Goal: Task Accomplishment & Management: Complete application form

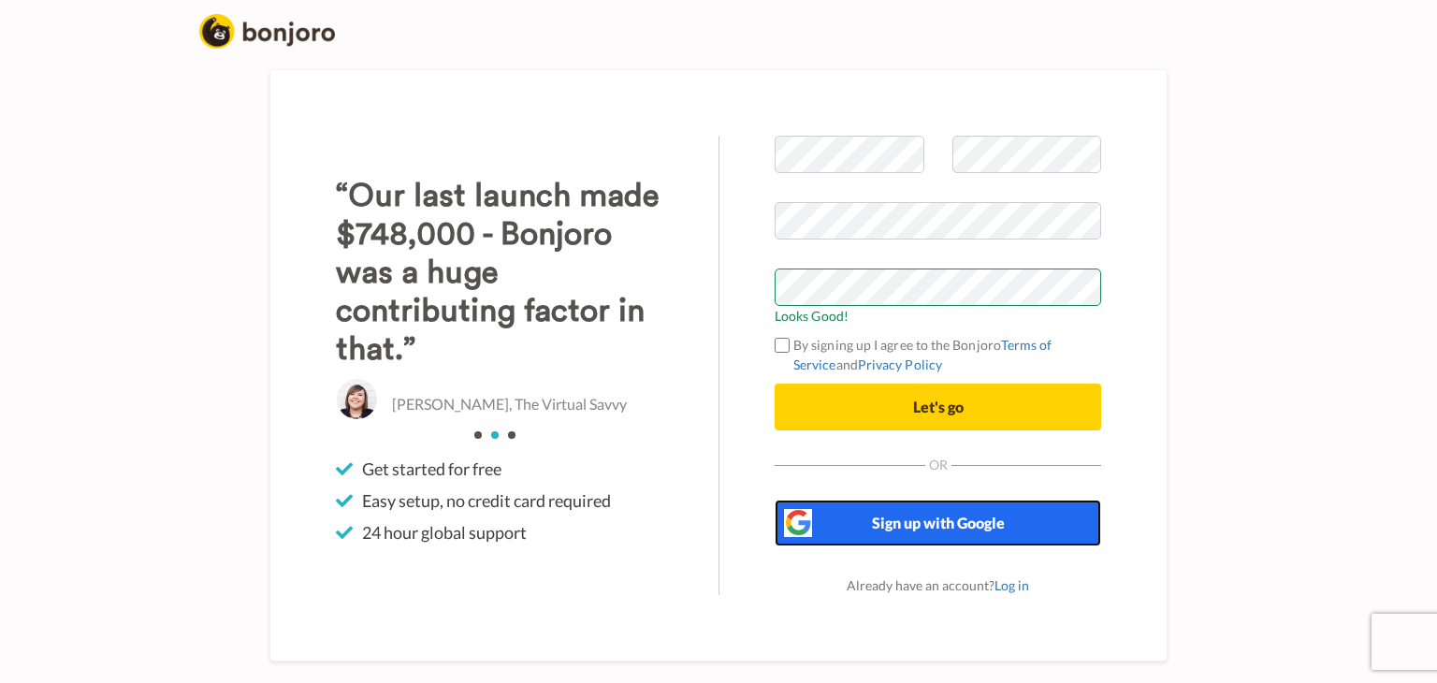
click at [941, 520] on span "Sign up with Google" at bounding box center [938, 523] width 133 height 18
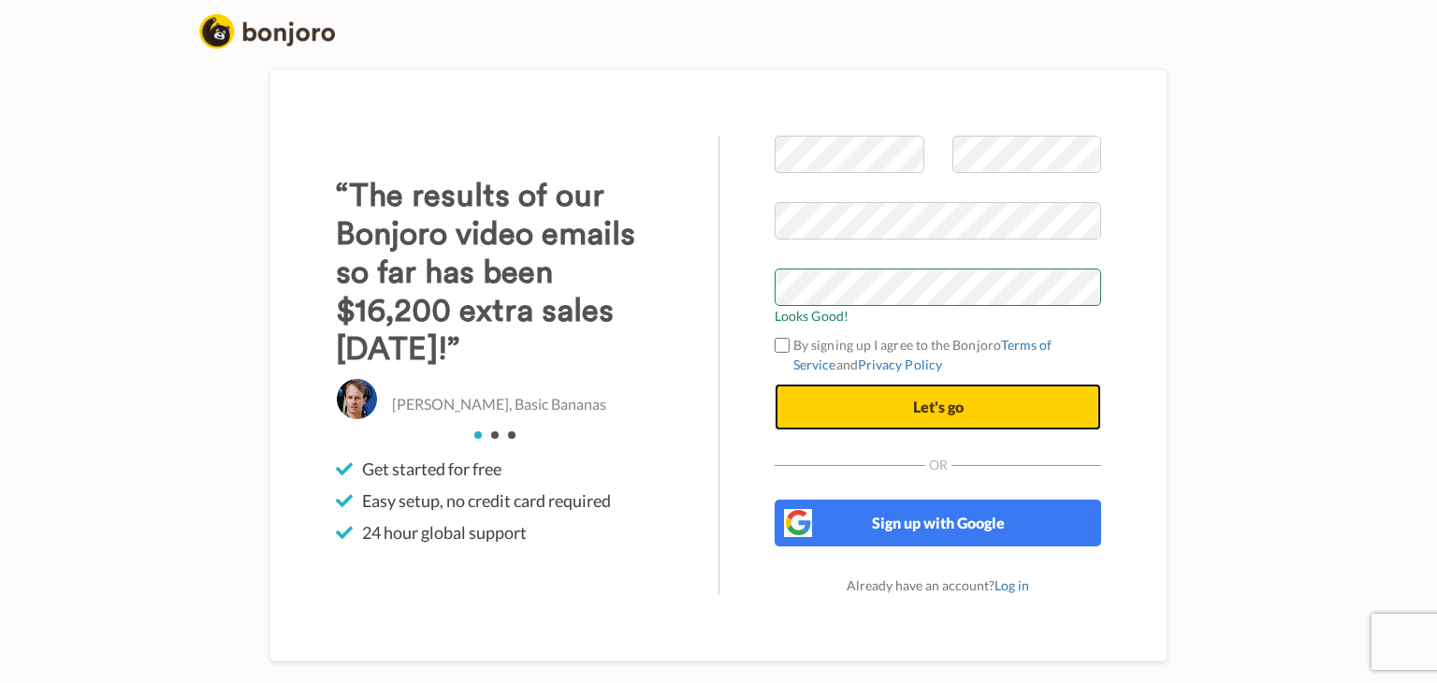
click at [938, 398] on span "Let's go" at bounding box center [938, 407] width 51 height 18
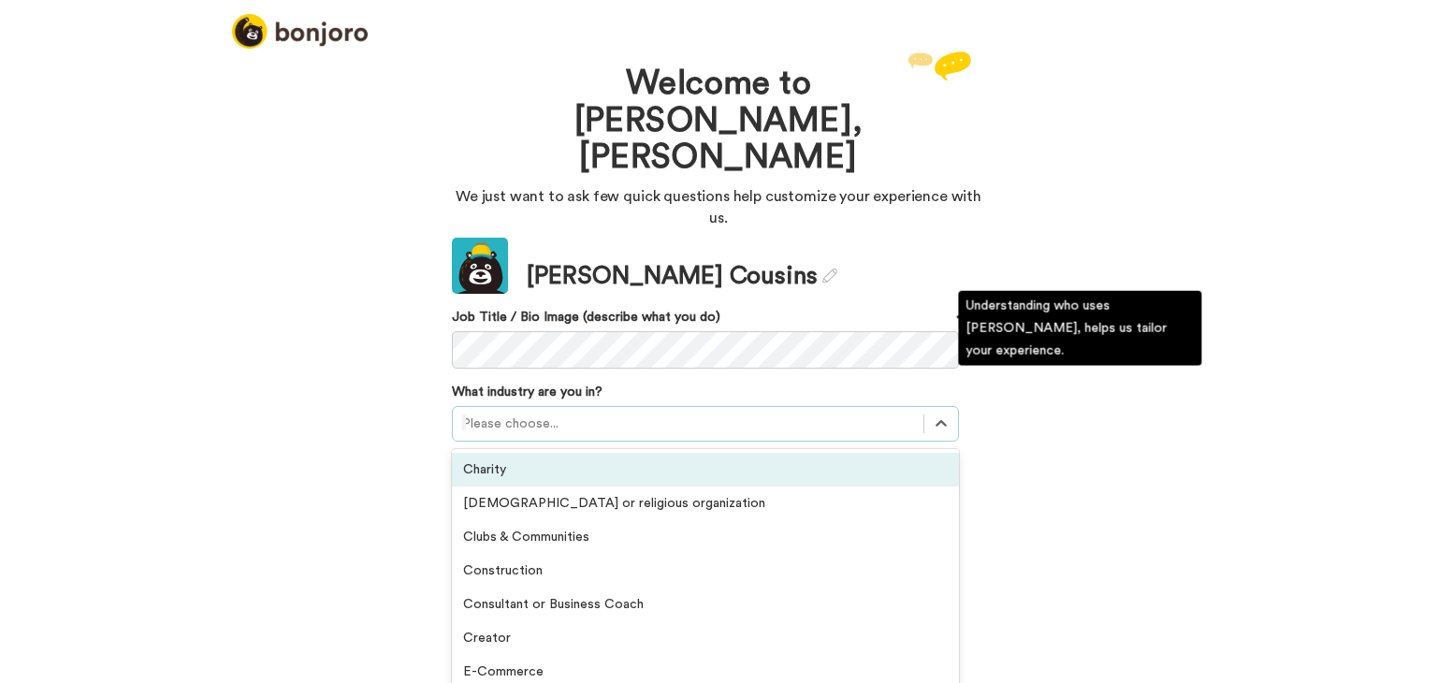
click at [524, 413] on div at bounding box center [688, 424] width 452 height 22
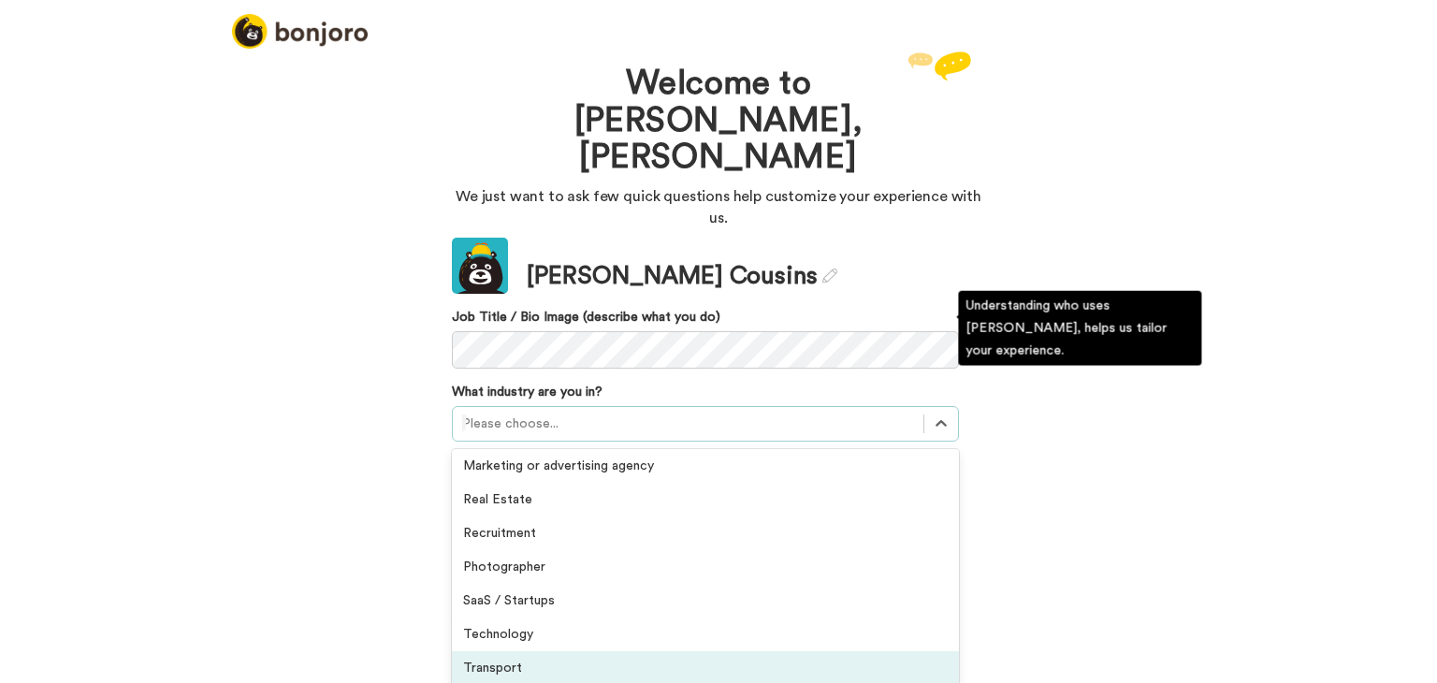
scroll to position [434, 0]
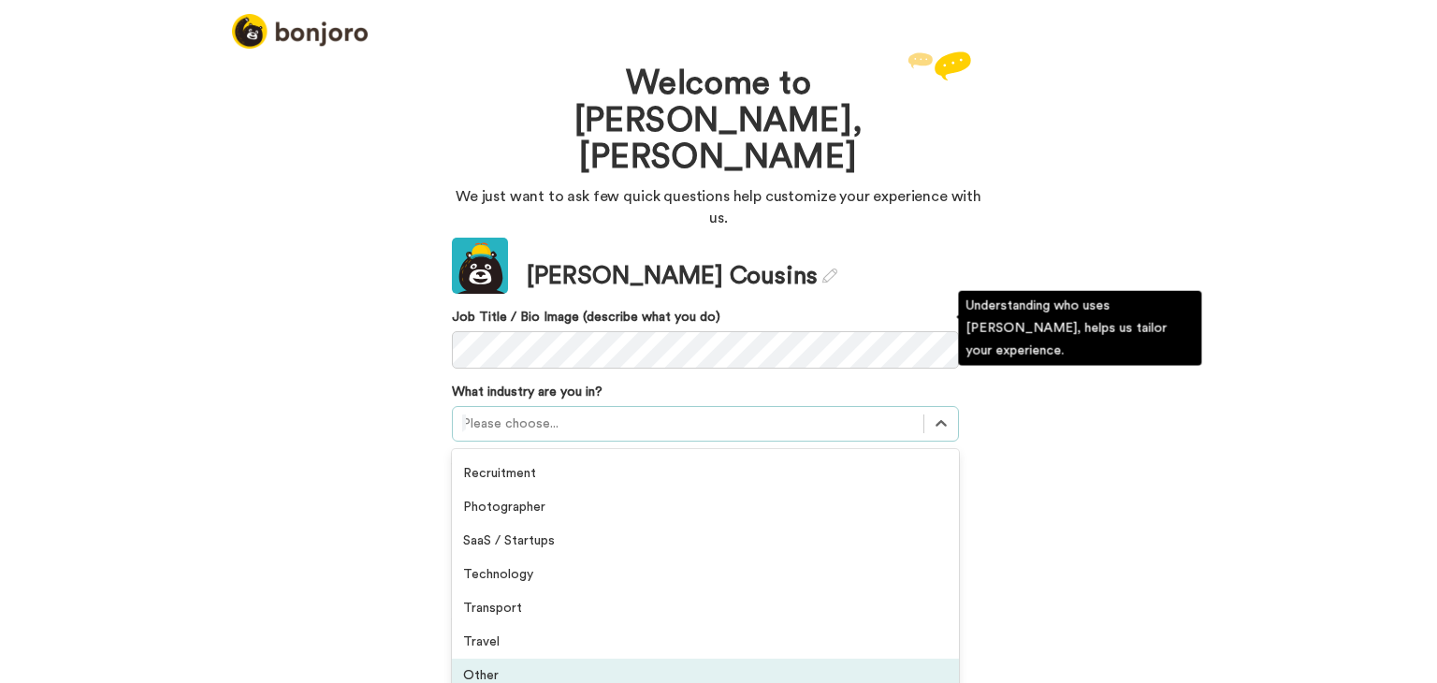
click at [482, 659] on div "Other" at bounding box center [705, 676] width 507 height 34
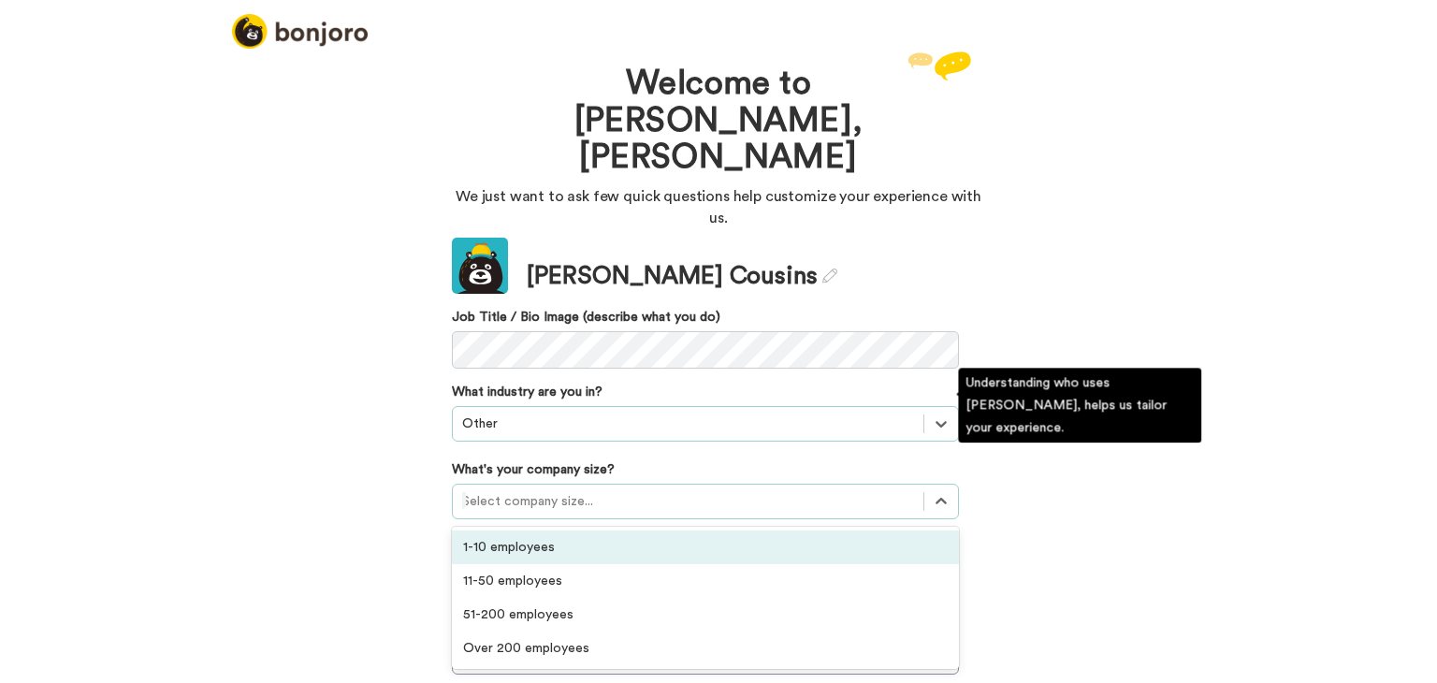
click at [580, 490] on div at bounding box center [688, 501] width 452 height 22
click at [516, 531] on div "1-10 employees" at bounding box center [705, 548] width 507 height 34
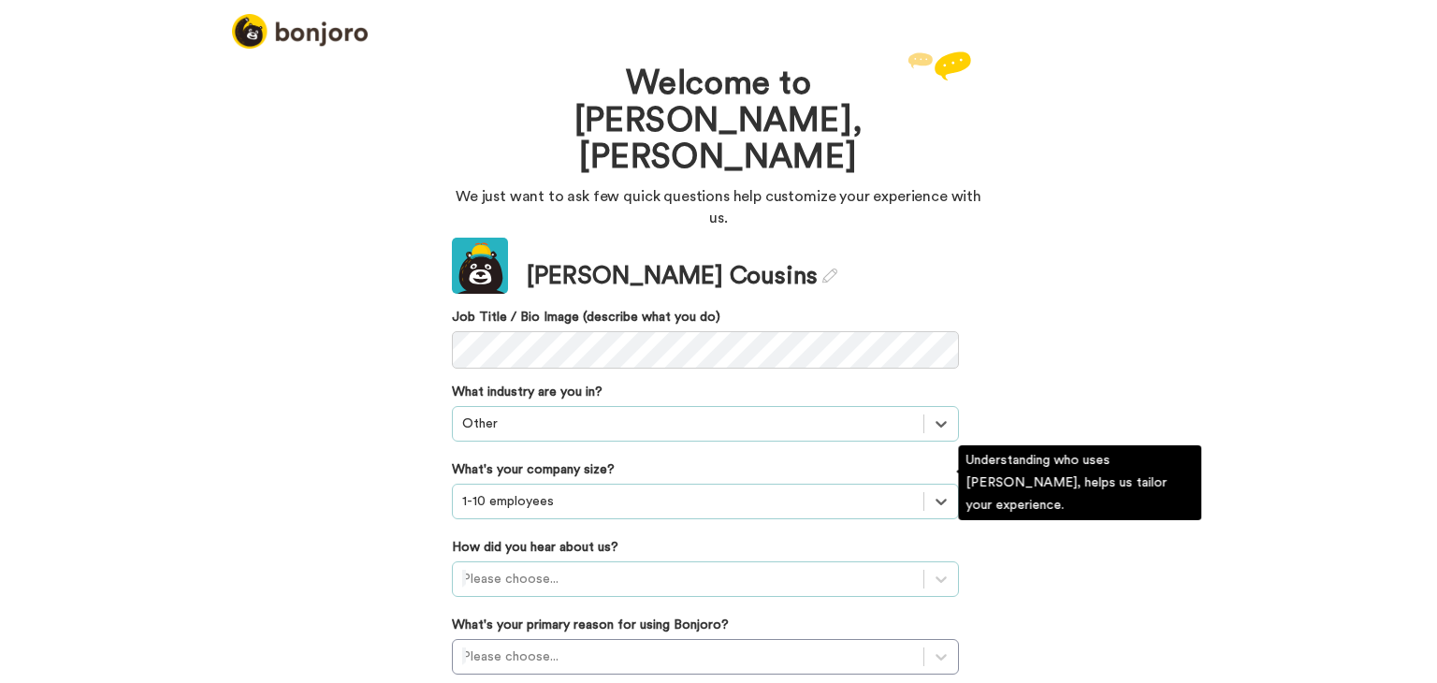
scroll to position [106, 0]
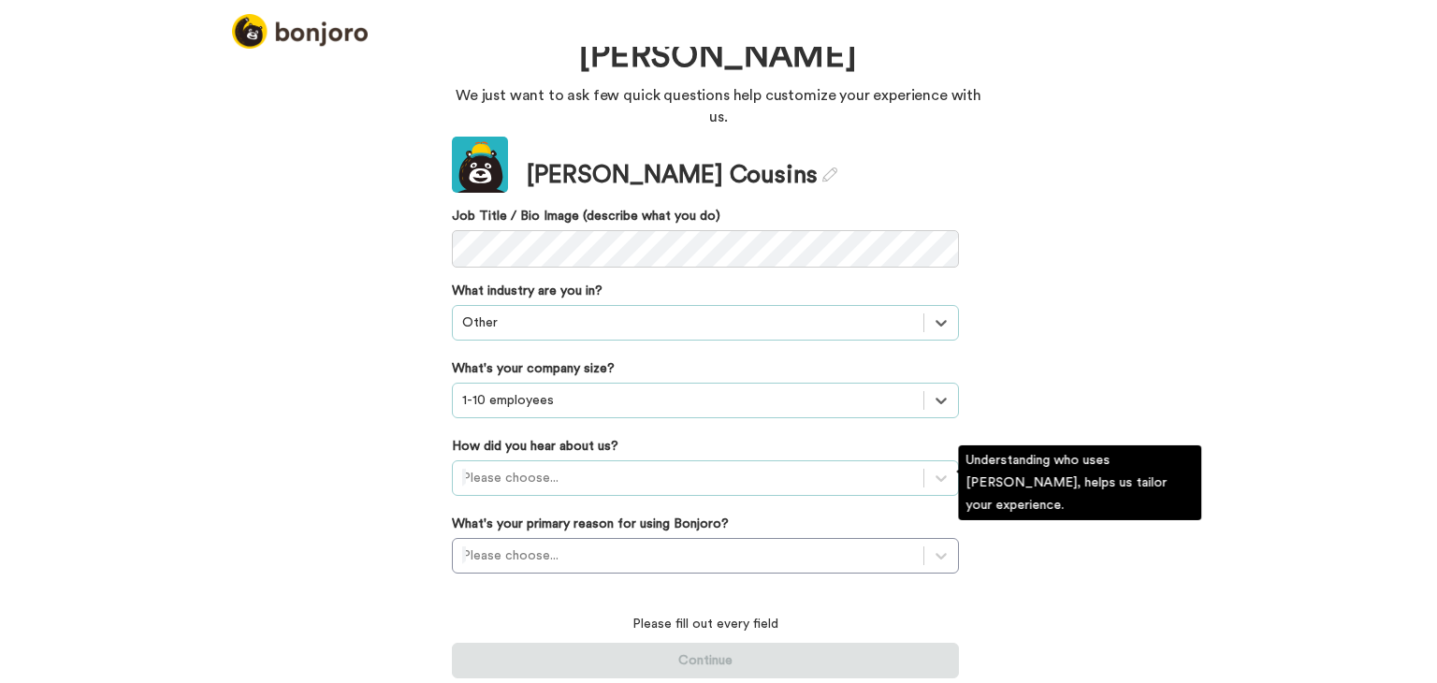
click at [575, 483] on div "Please choose..." at bounding box center [705, 478] width 507 height 36
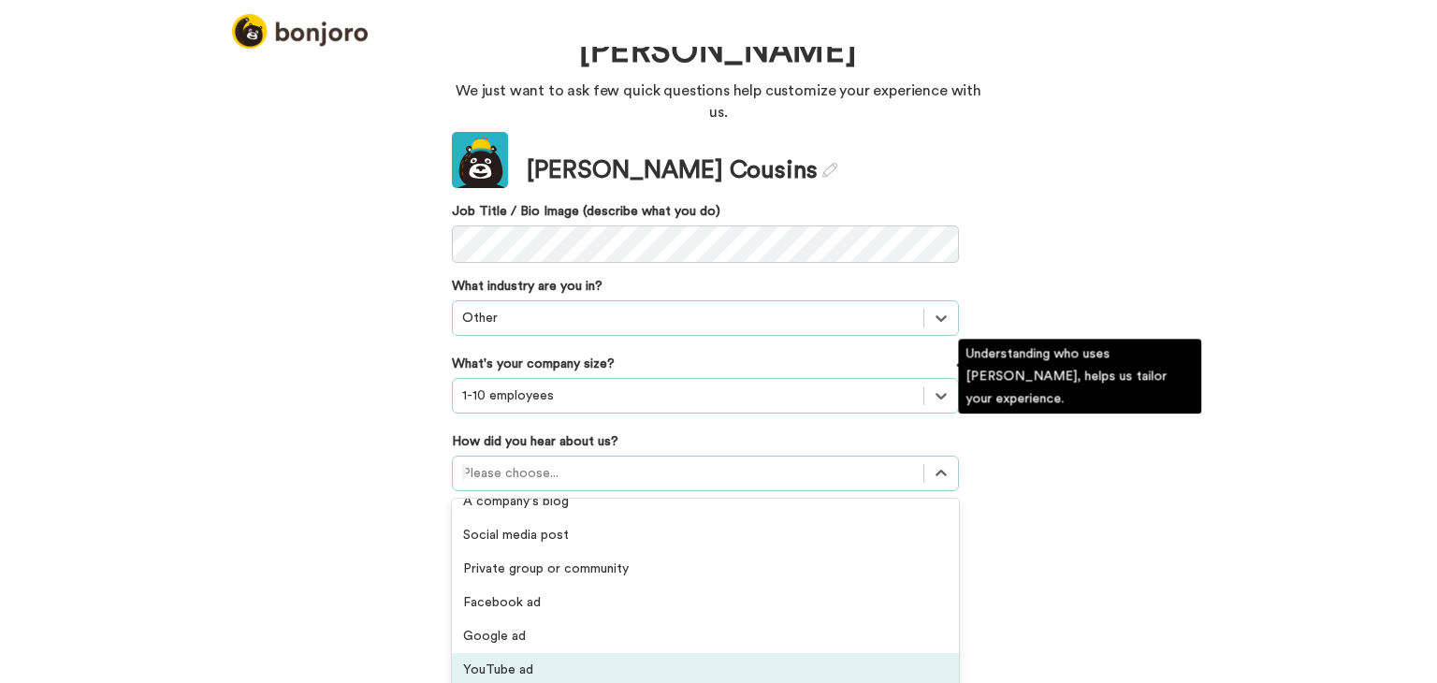
scroll to position [187, 0]
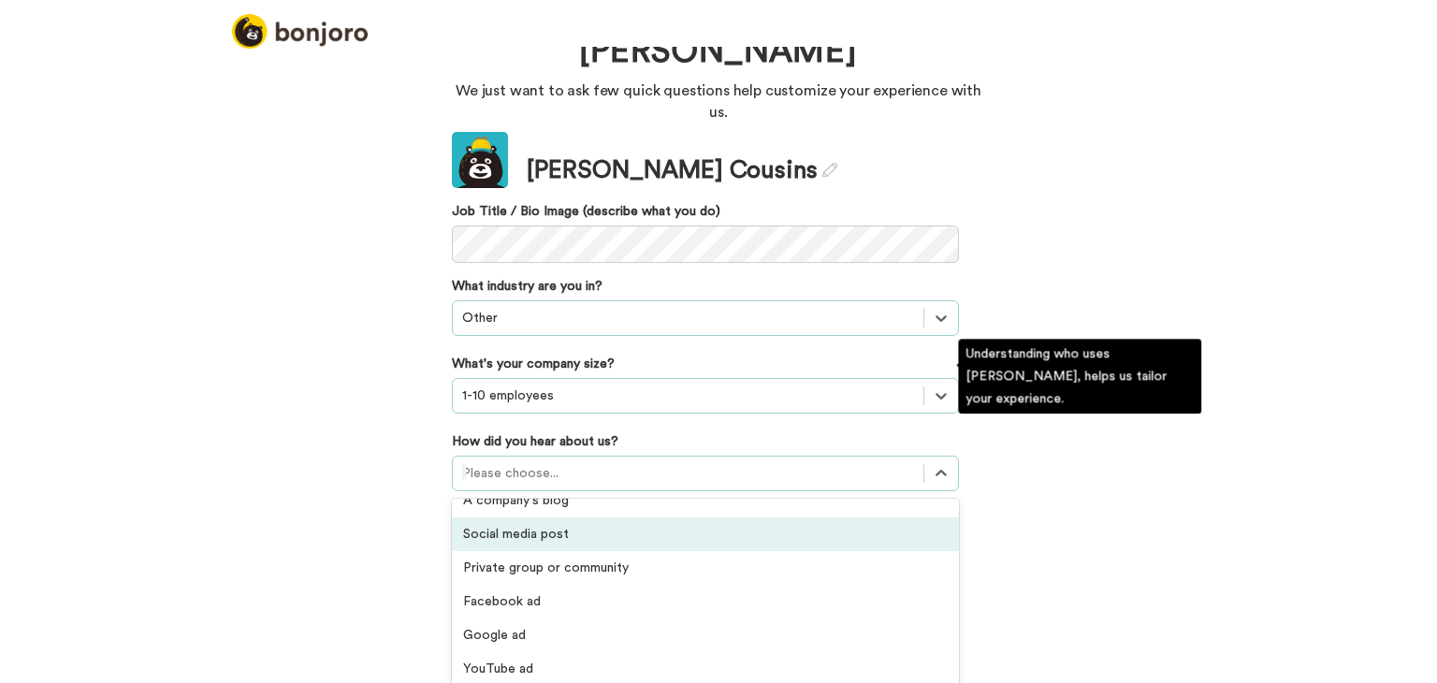
click at [524, 517] on div "Social media post" at bounding box center [705, 534] width 507 height 34
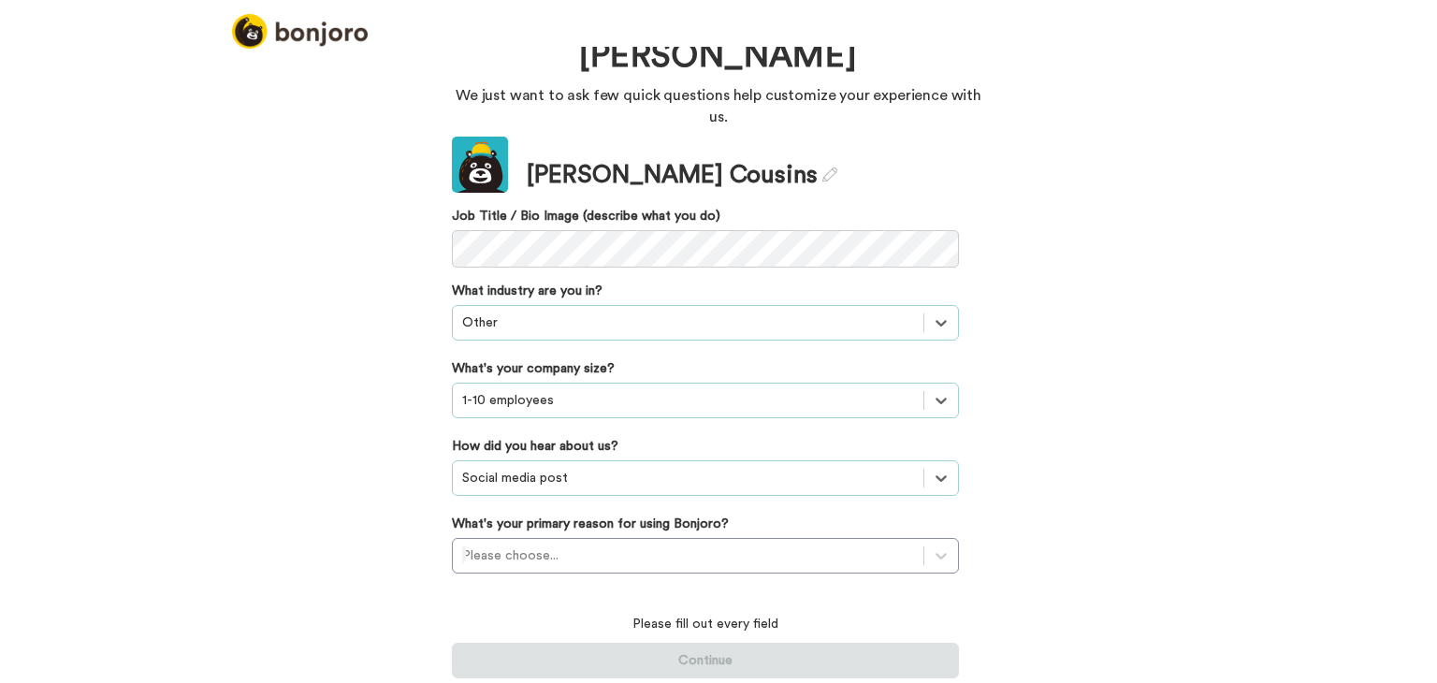
scroll to position [4, 0]
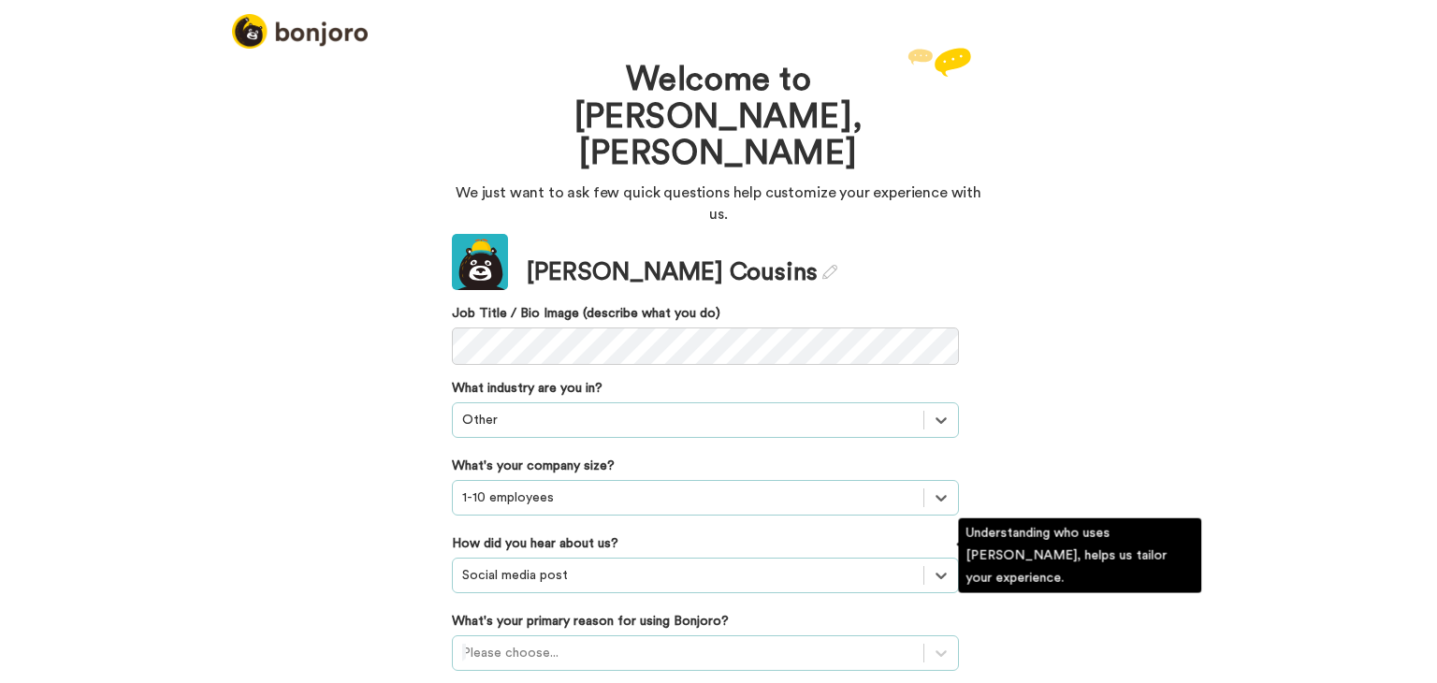
click at [734, 635] on div "Please choose..." at bounding box center [705, 653] width 507 height 36
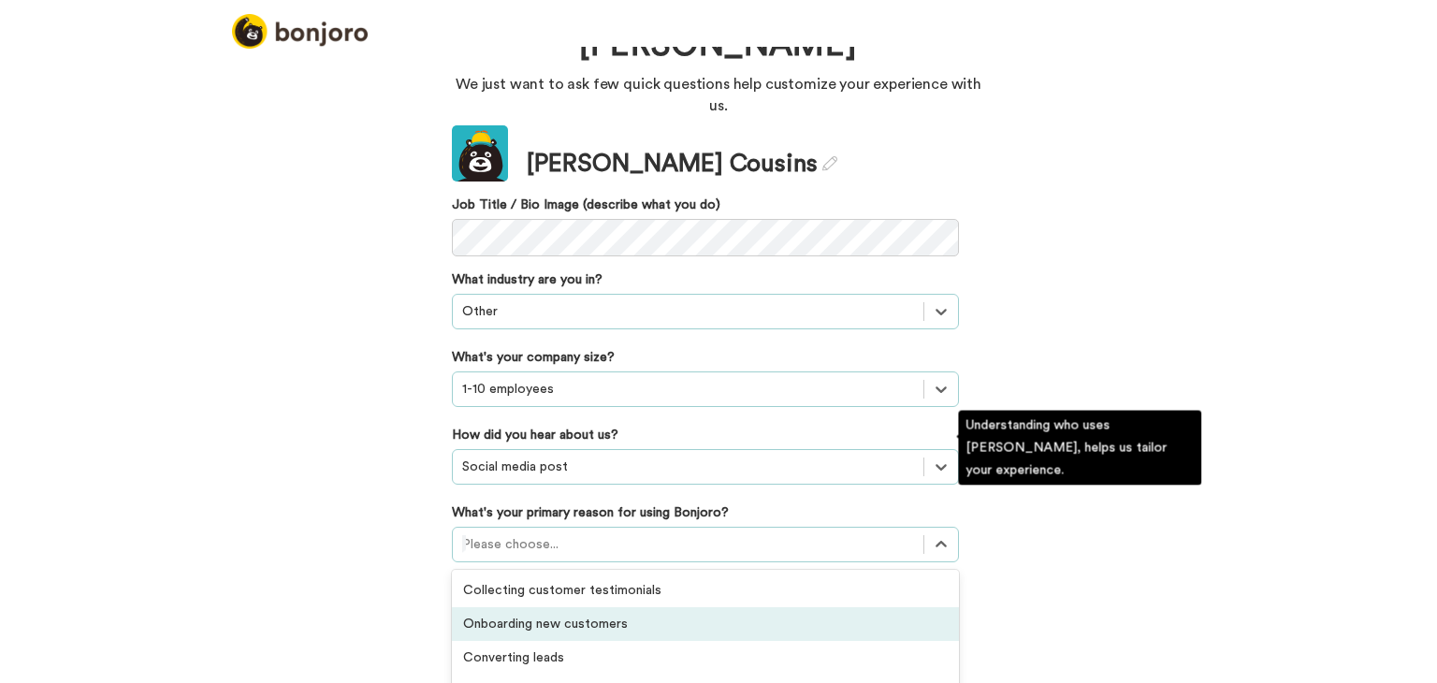
click at [542, 607] on div "Onboarding new customers" at bounding box center [705, 624] width 507 height 34
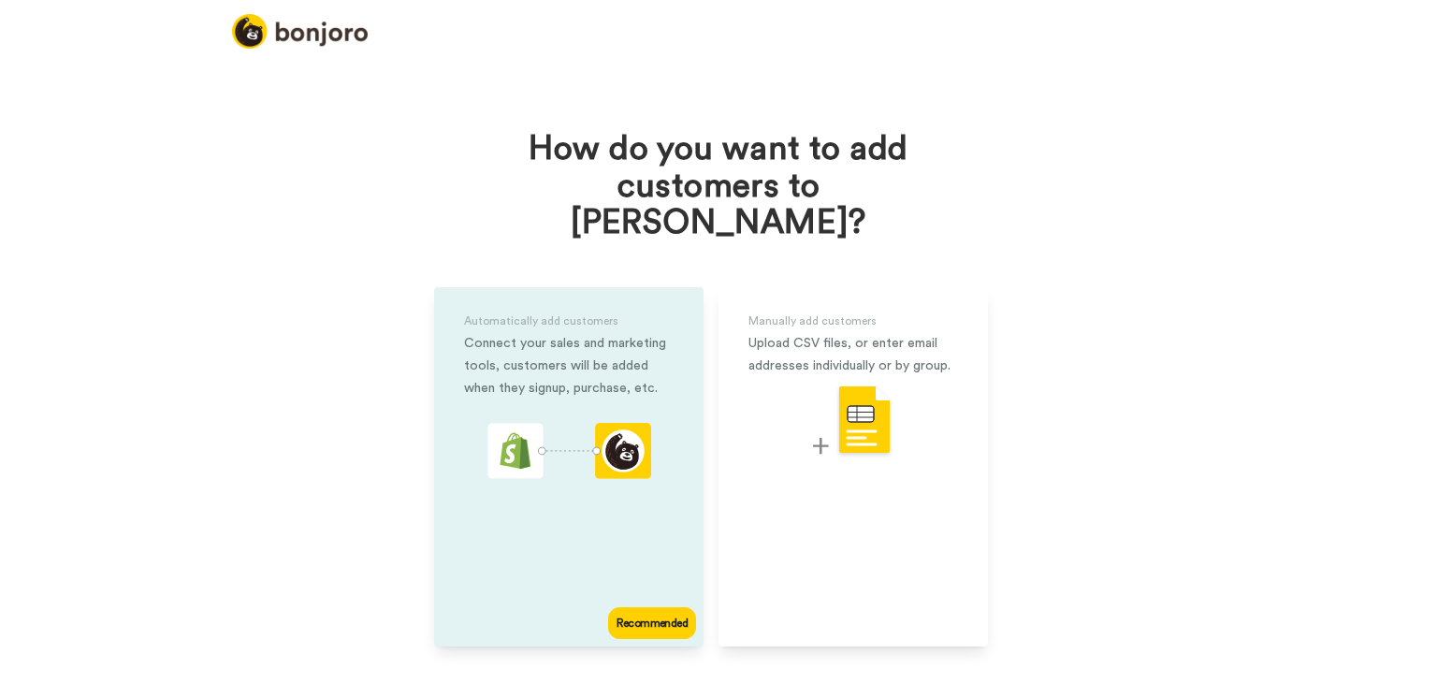
click at [631, 557] on div "Automatically add customers Connect your sales and marketing tools, customers w…" at bounding box center [568, 466] width 269 height 359
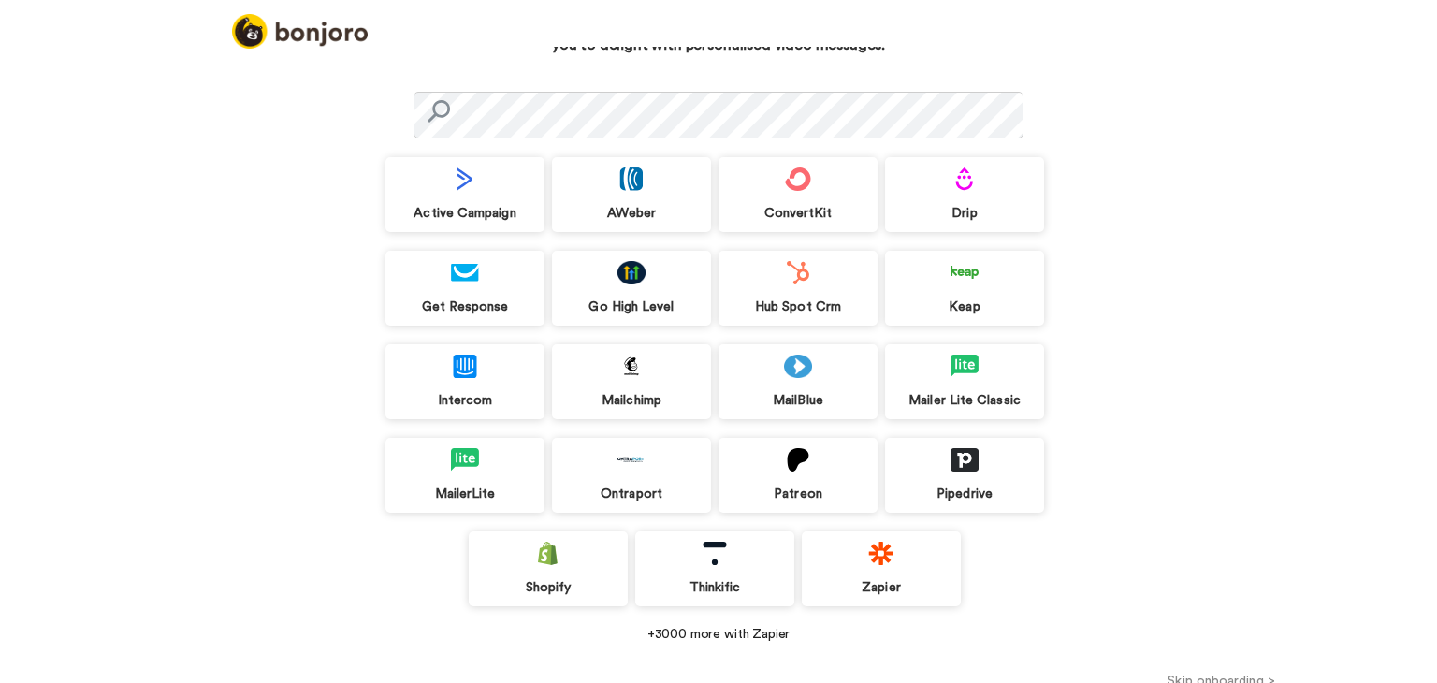
scroll to position [112, 0]
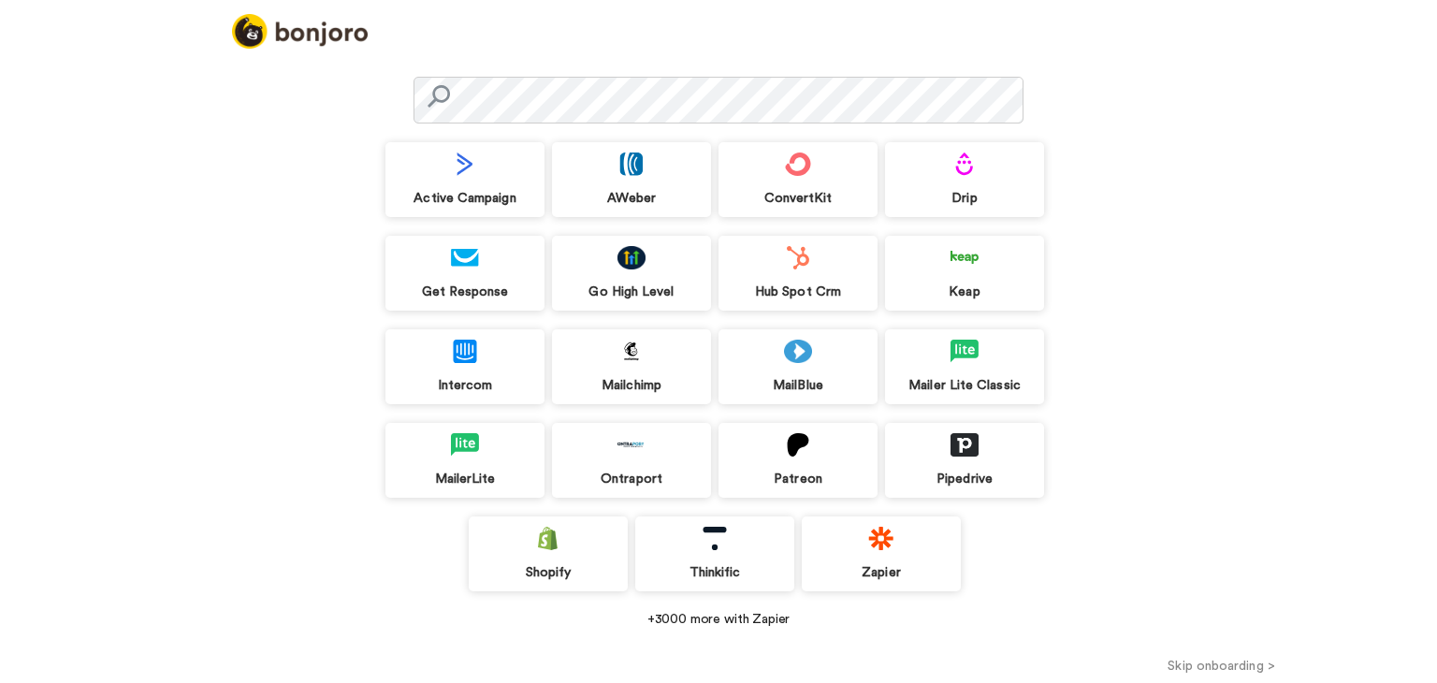
click at [882, 543] on img at bounding box center [881, 538] width 28 height 23
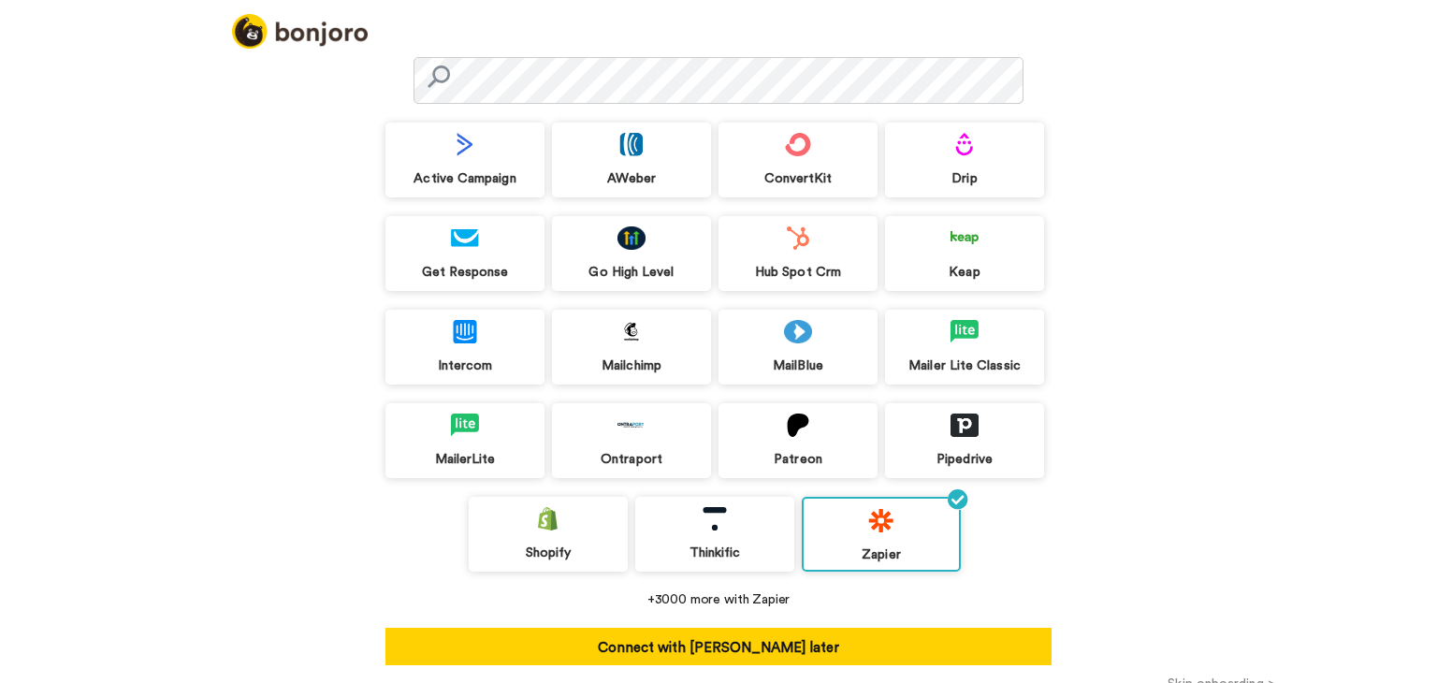
scroll to position [150, 0]
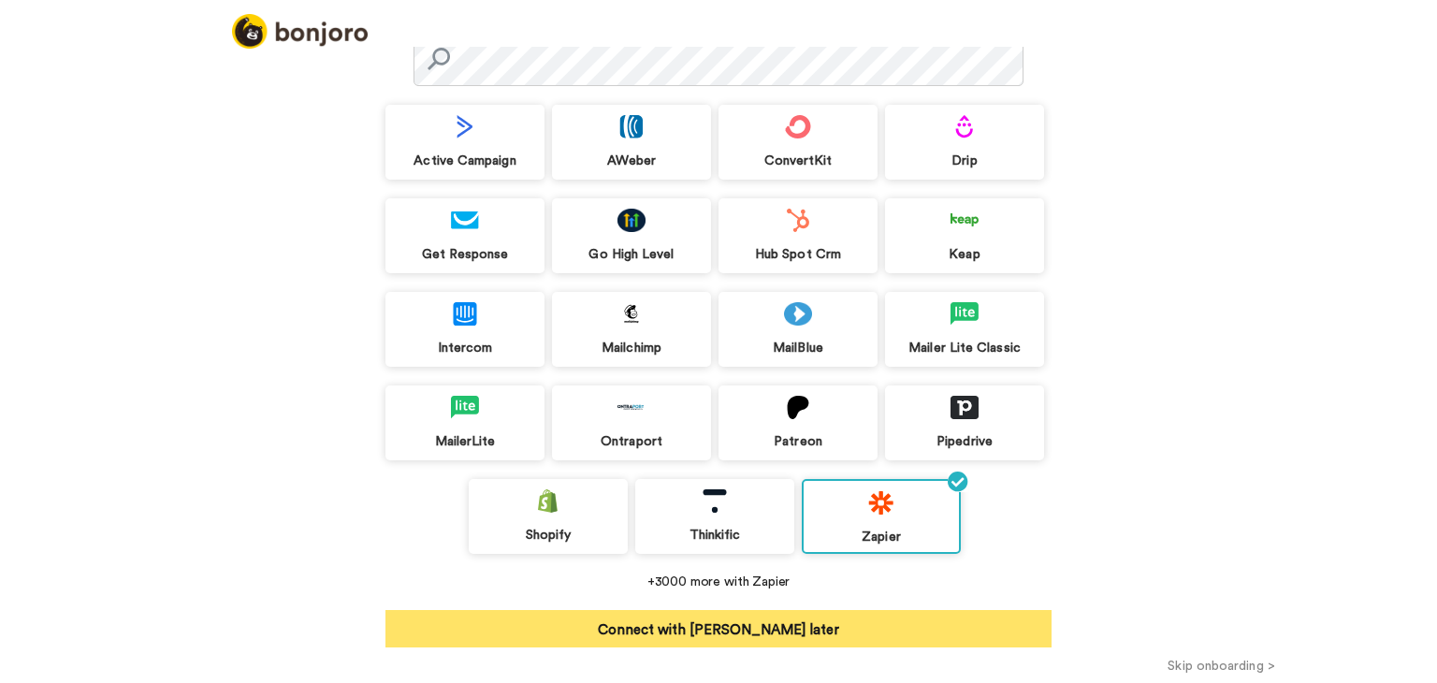
click at [734, 625] on button "Connect with Zapier later" at bounding box center [718, 628] width 666 height 37
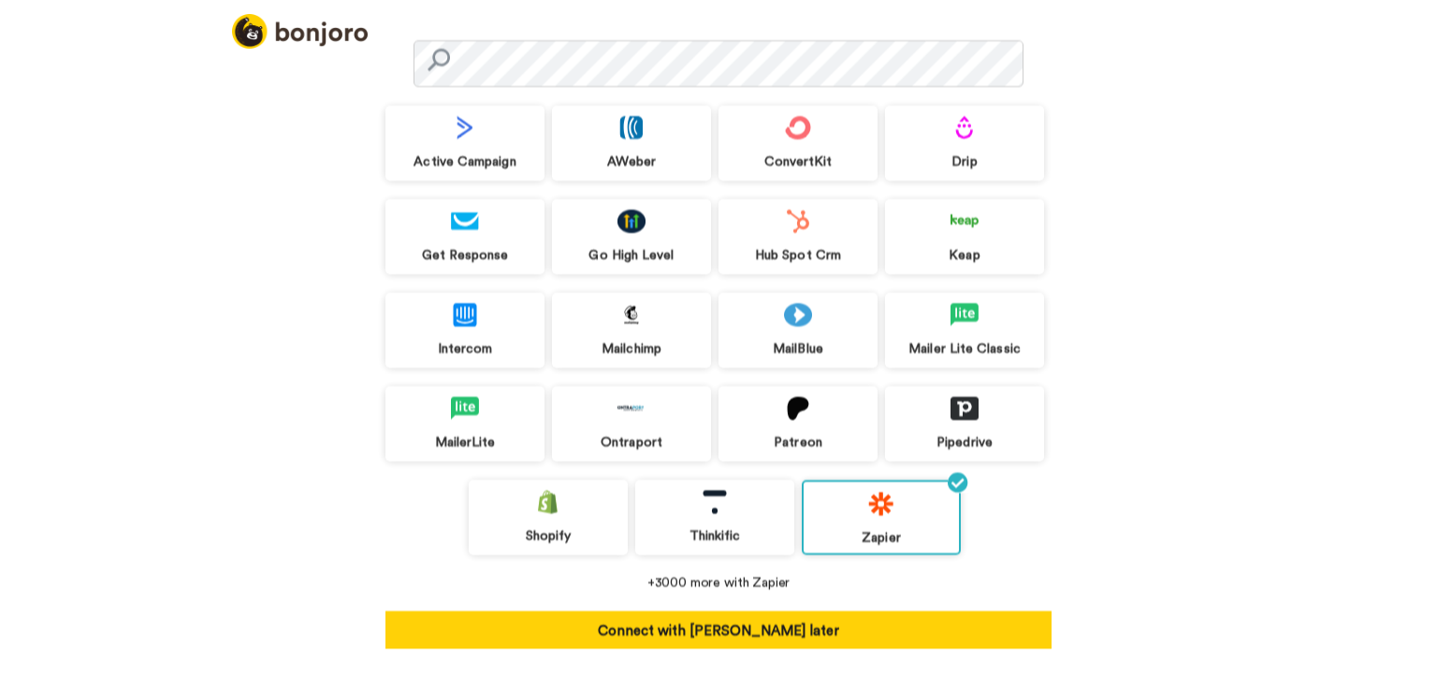
scroll to position [121, 0]
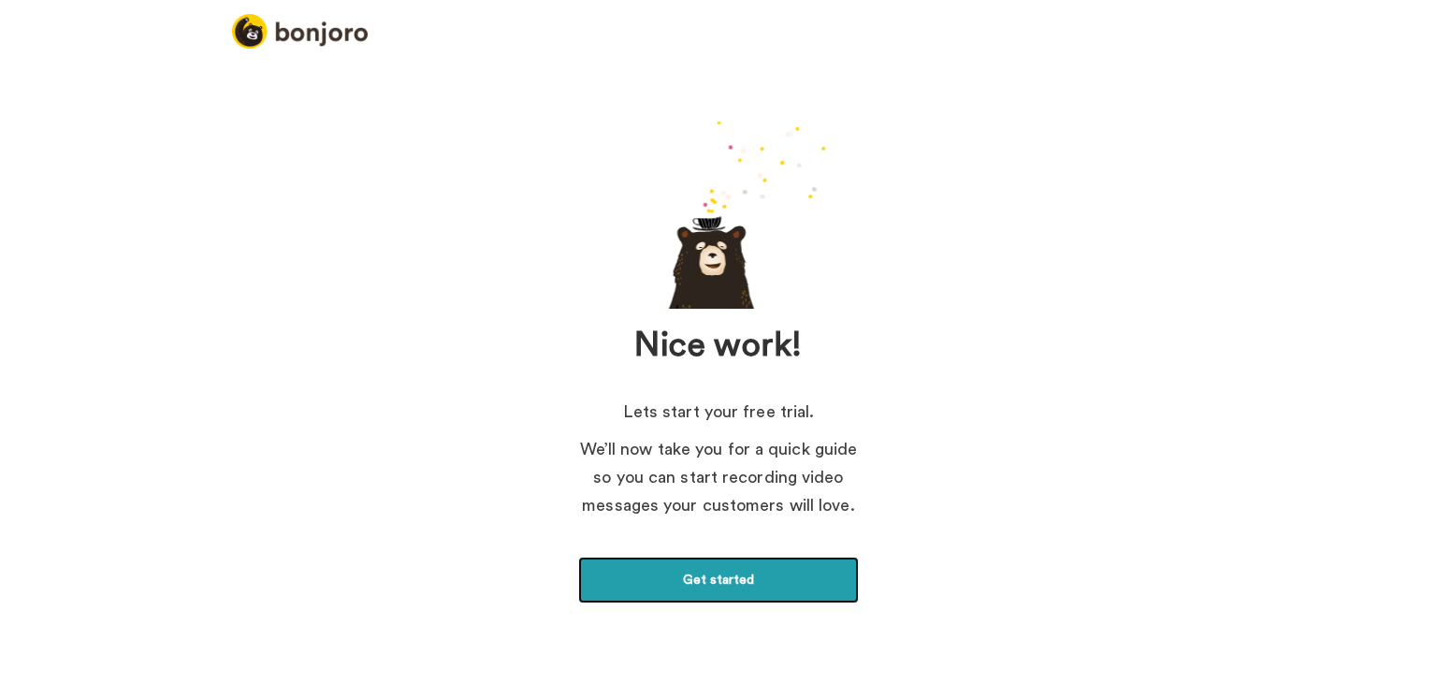
click at [725, 576] on link "Get started" at bounding box center [718, 580] width 281 height 47
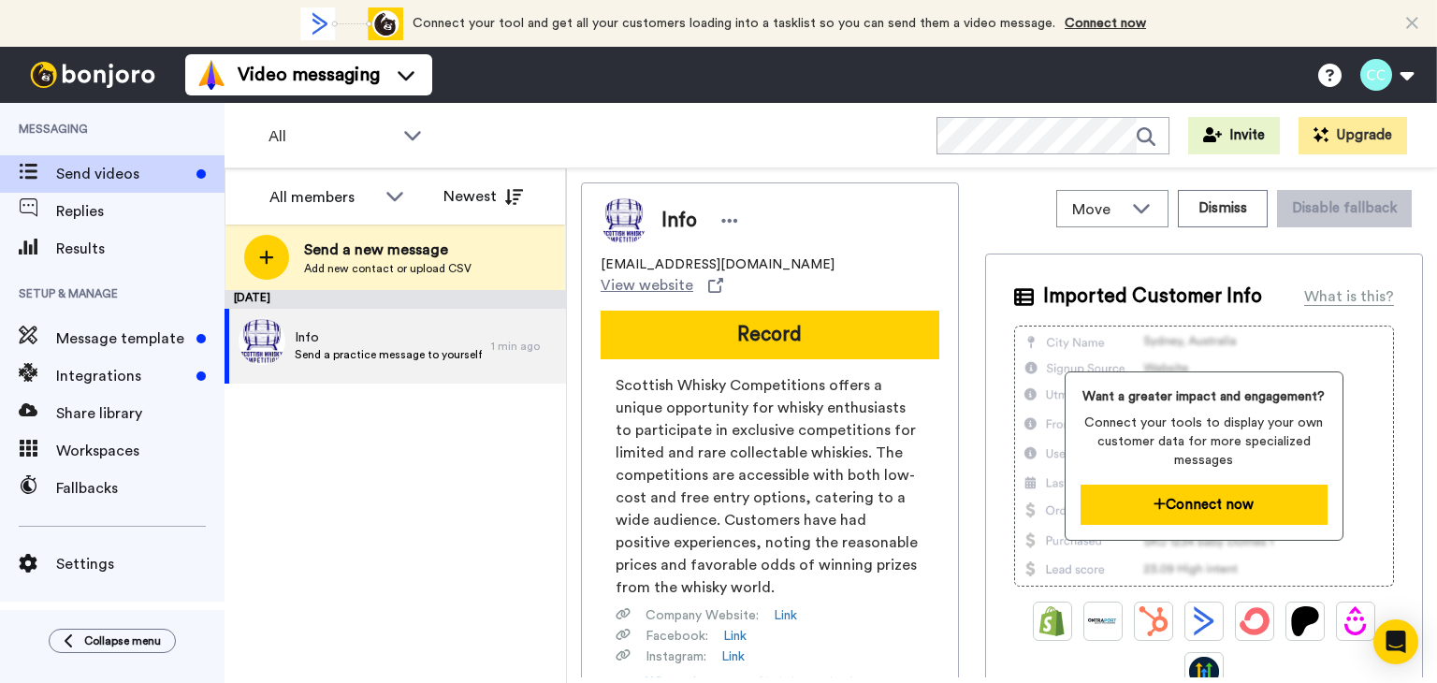
click at [1188, 498] on button "Connect now" at bounding box center [1204, 505] width 247 height 40
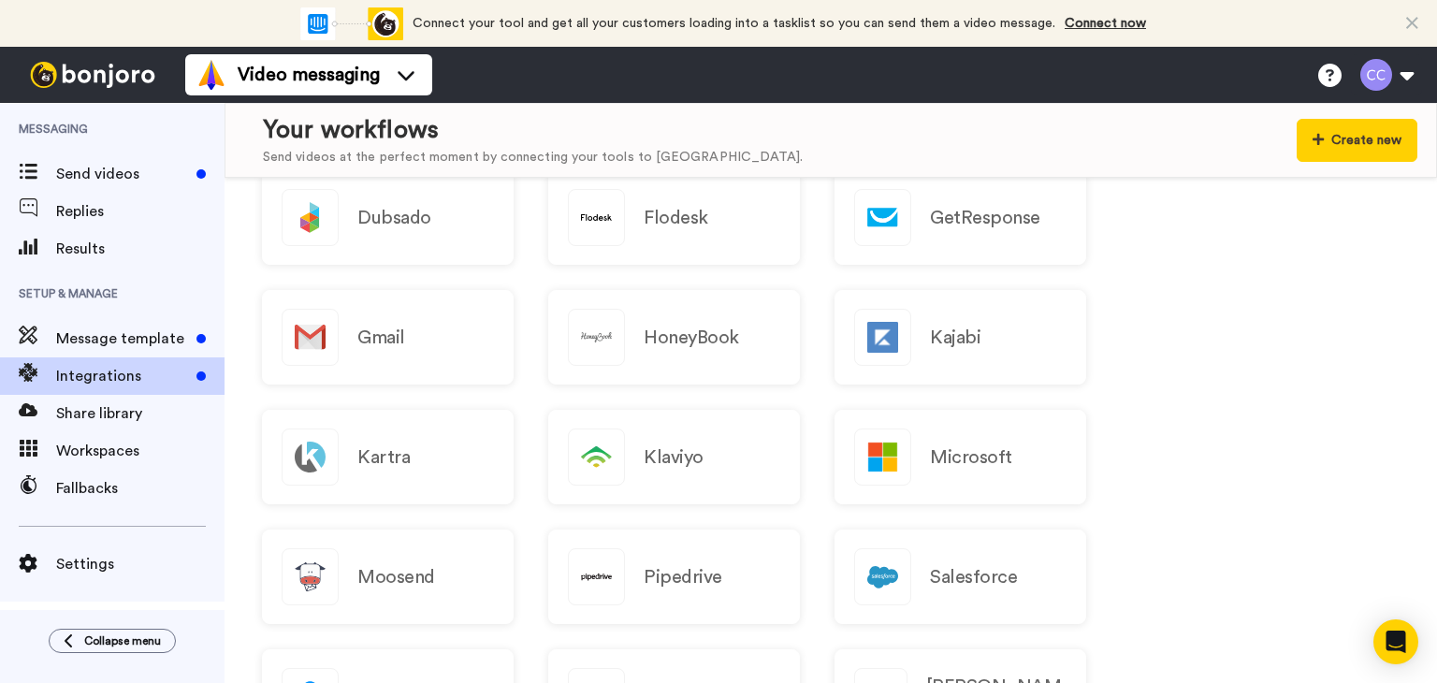
scroll to position [1591, 0]
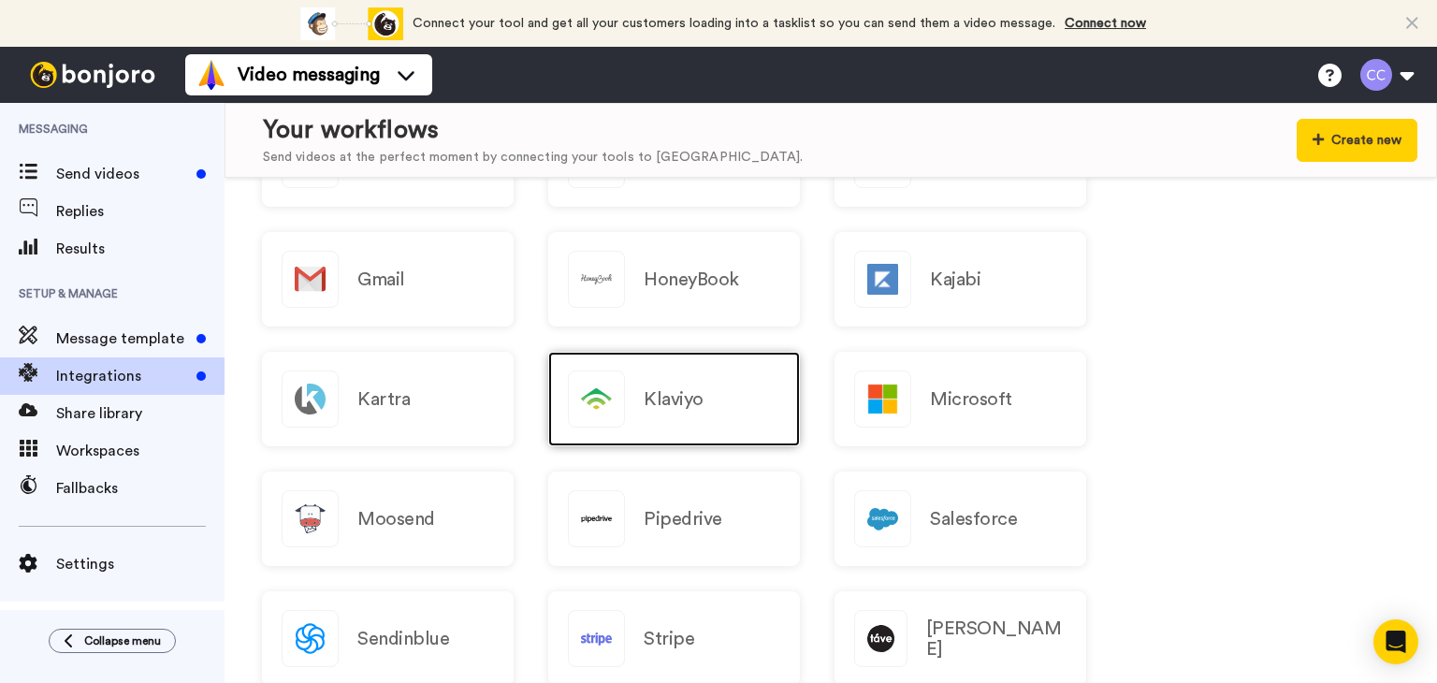
click at [651, 393] on h2 "Klaviyo" at bounding box center [674, 399] width 60 height 21
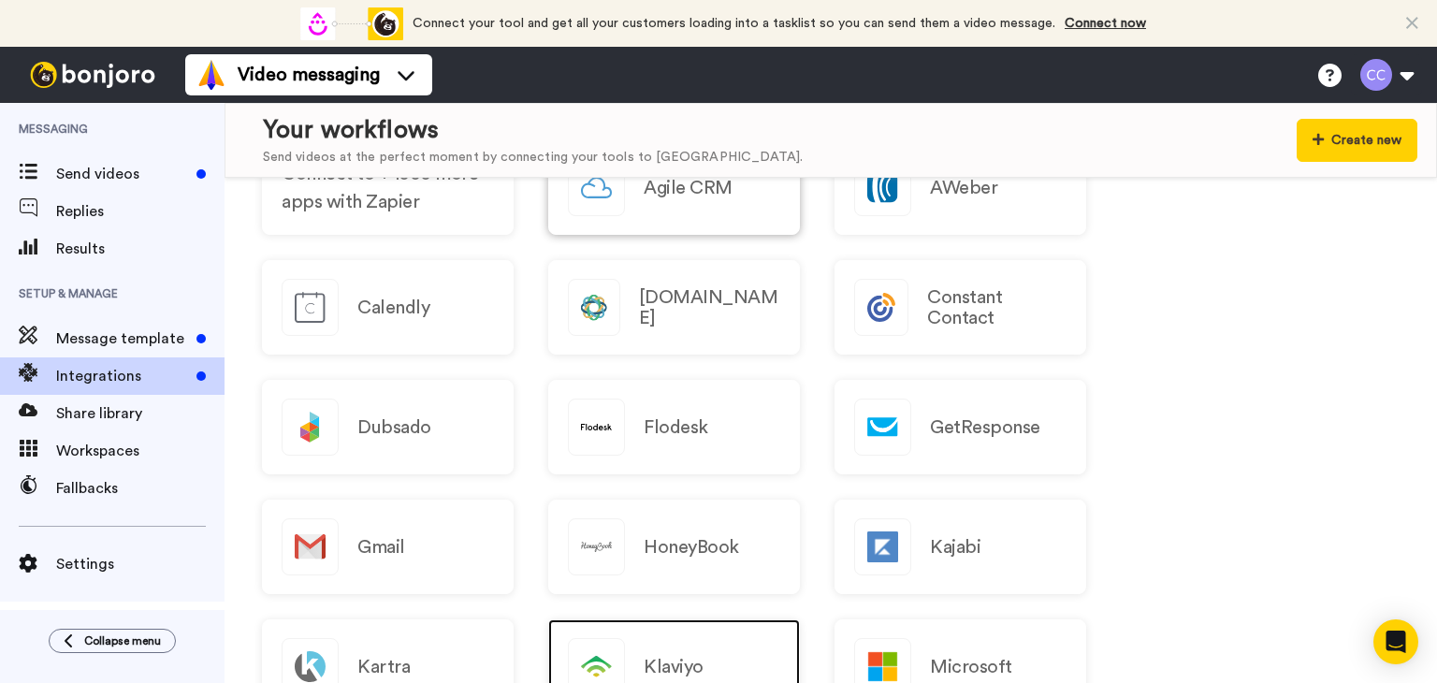
scroll to position [1310, 0]
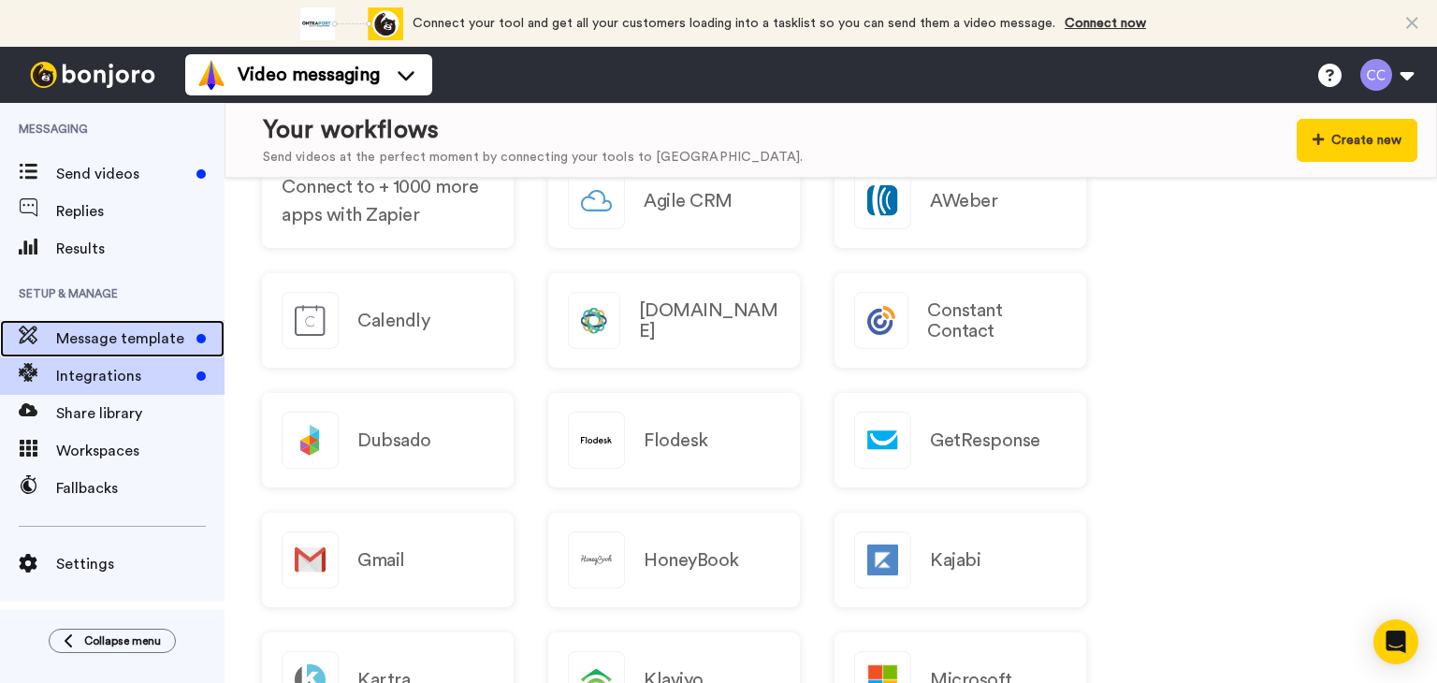
click at [127, 333] on span "Message template" at bounding box center [122, 338] width 133 height 22
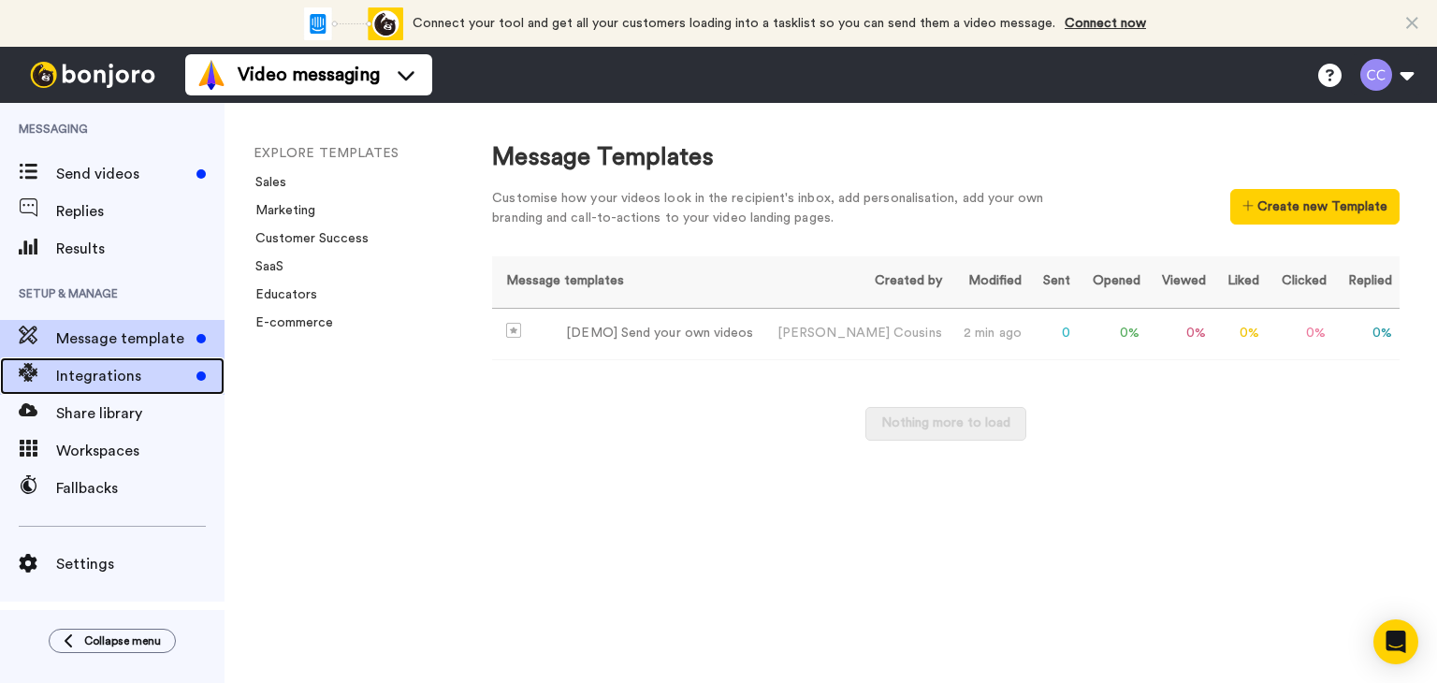
click at [97, 375] on span "Integrations" at bounding box center [122, 376] width 133 height 22
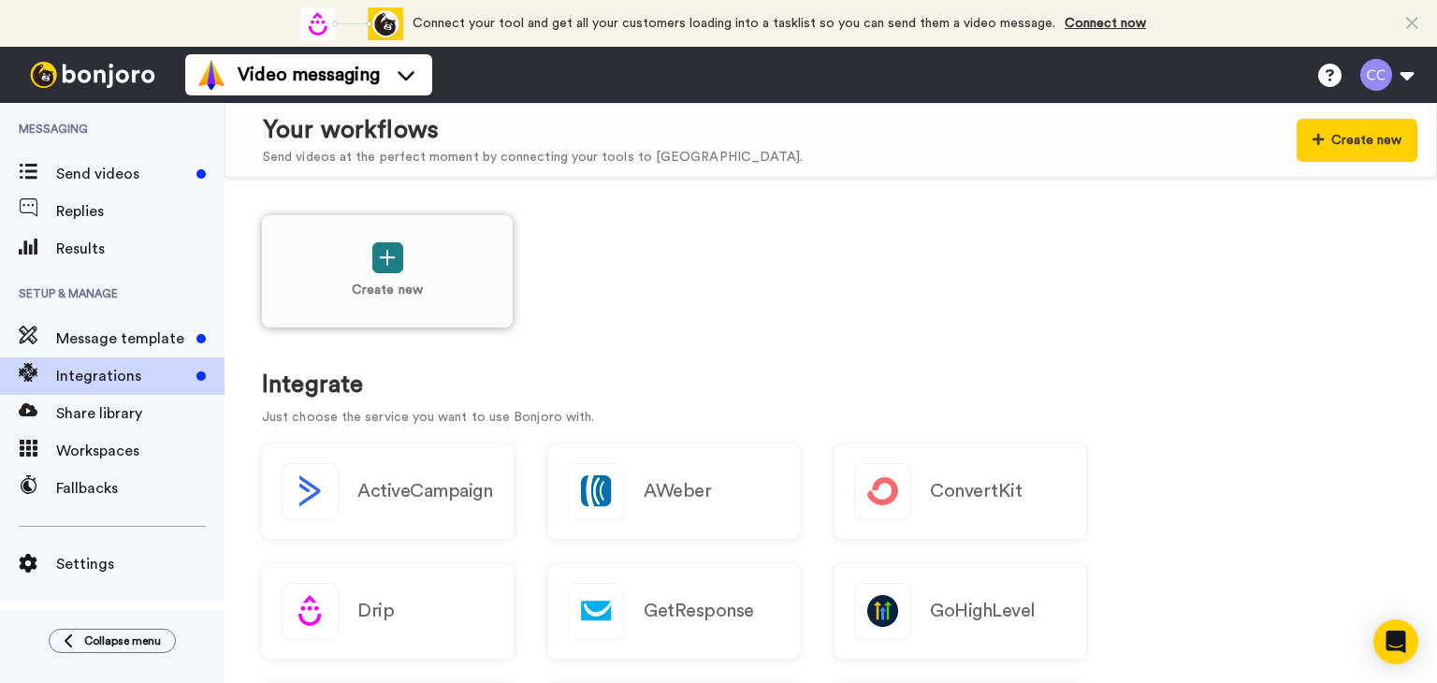
click at [391, 261] on icon at bounding box center [387, 258] width 17 height 20
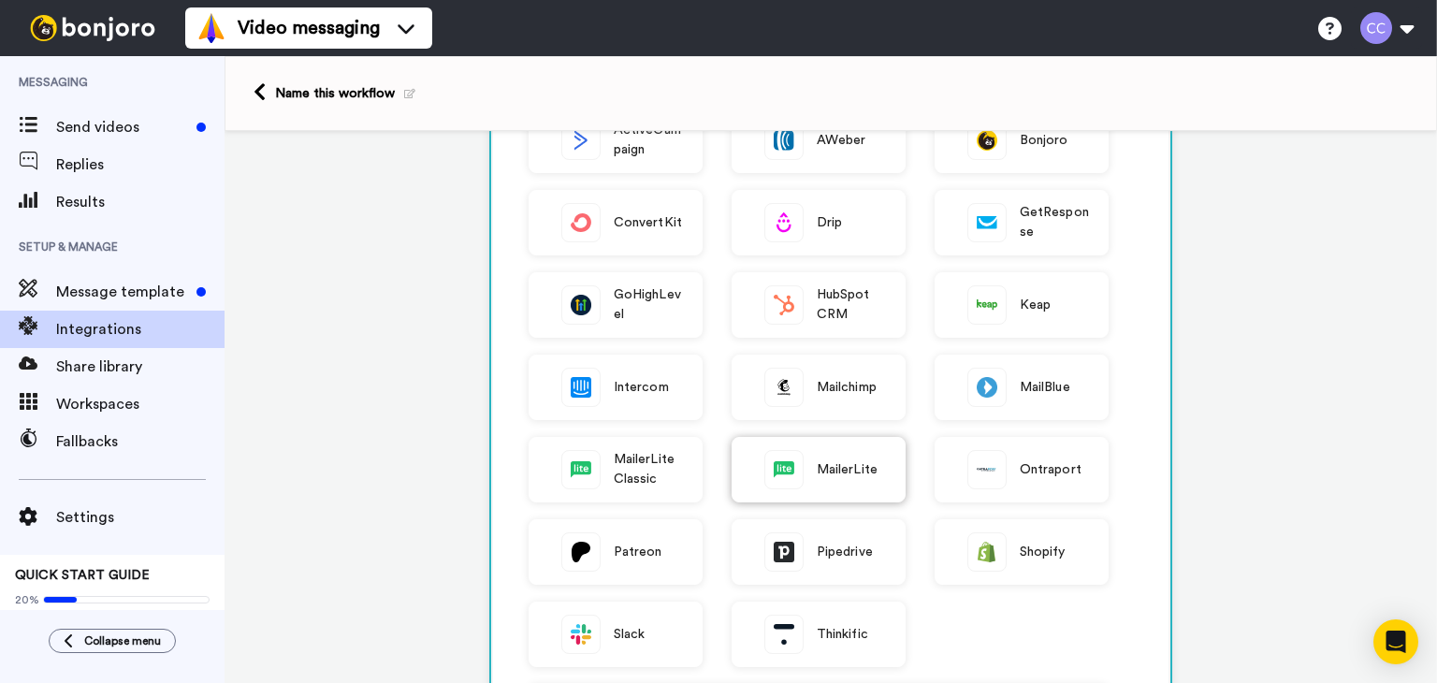
scroll to position [561, 0]
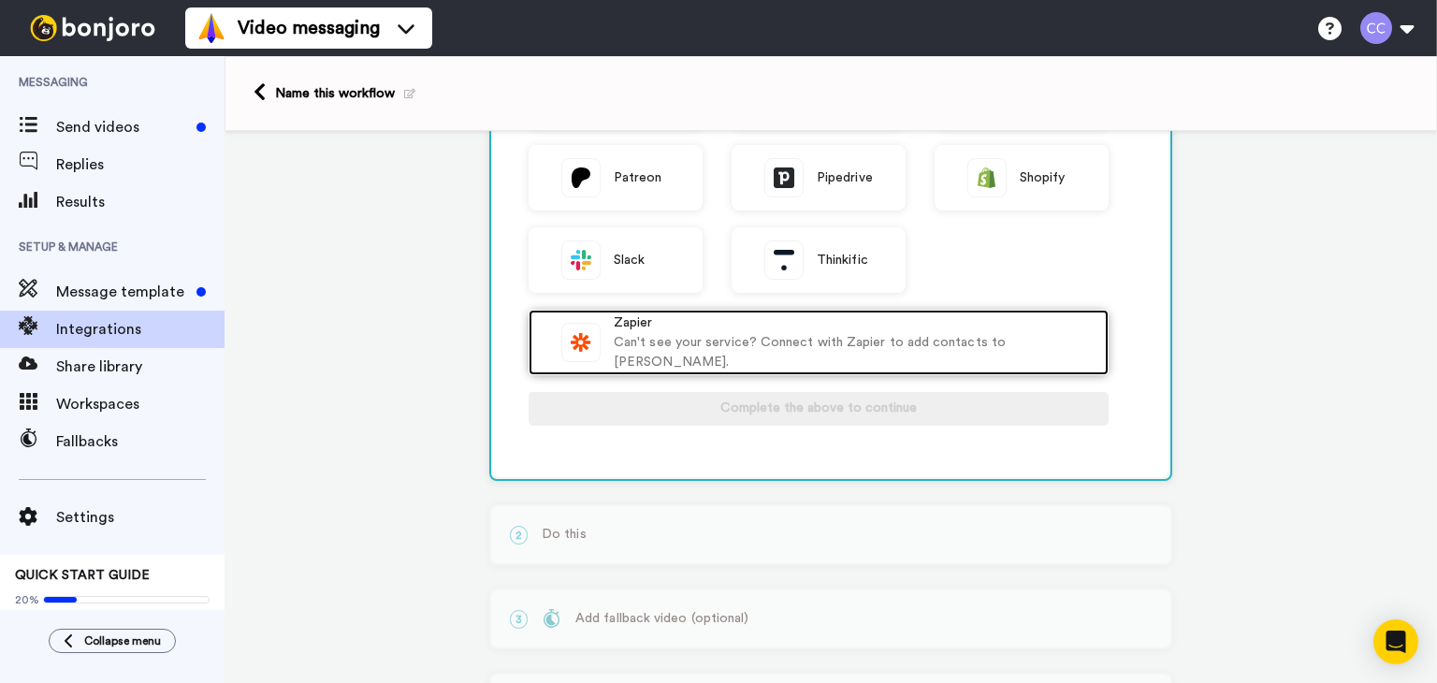
click at [816, 333] on div "Zapier" at bounding box center [851, 323] width 475 height 20
